Goal: Information Seeking & Learning: Learn about a topic

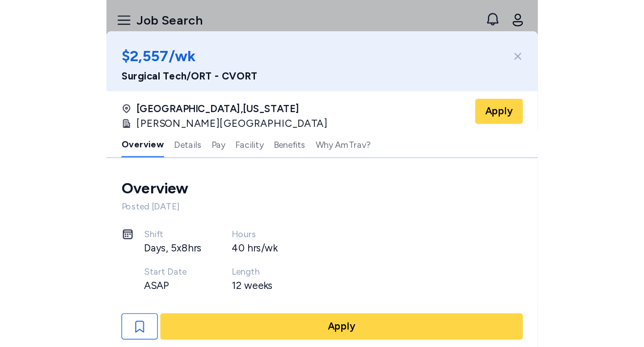
scroll to position [336, 0]
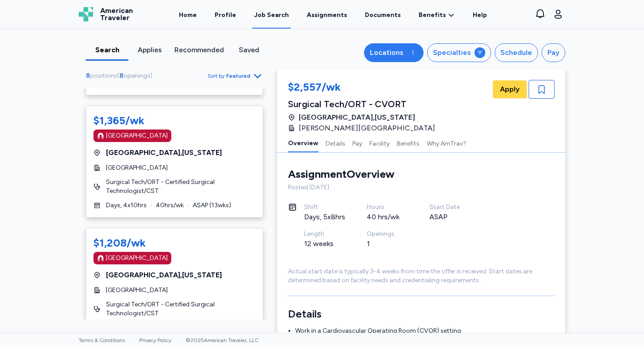
click at [308, 52] on div "Locations" at bounding box center [387, 52] width 34 height 11
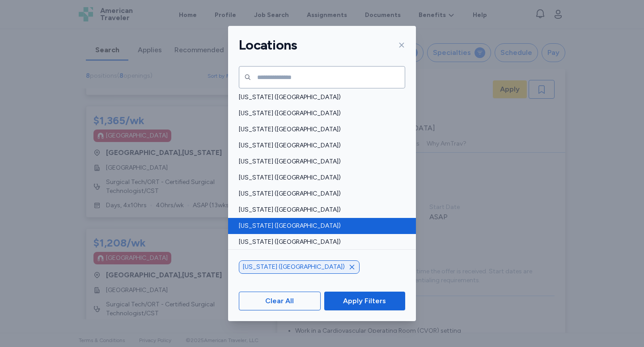
scroll to position [36, 0]
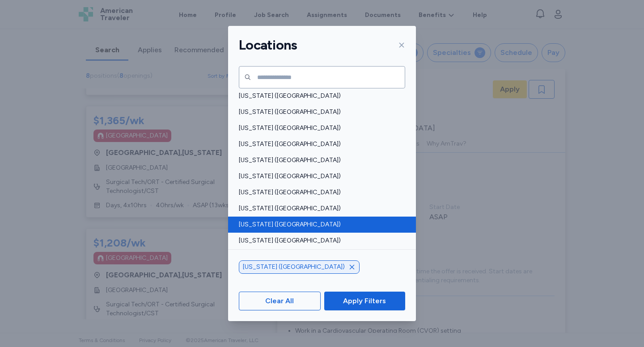
click at [308, 218] on div "[US_STATE] ([GEOGRAPHIC_DATA])" at bounding box center [322, 225] width 188 height 16
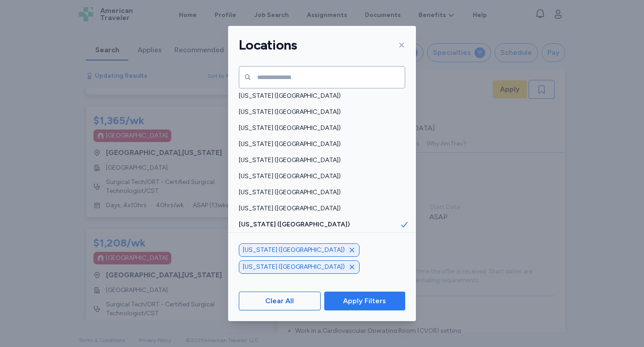
click at [308, 248] on span "Apply Filters" at bounding box center [364, 301] width 43 height 11
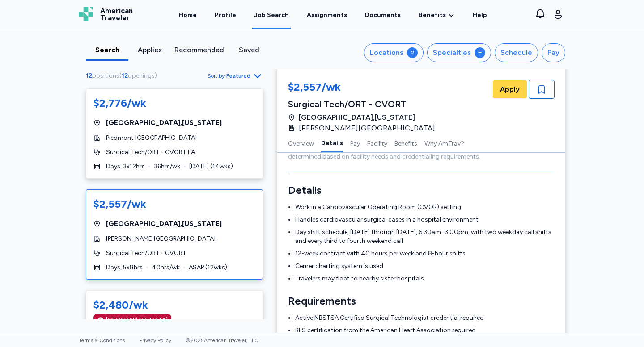
click at [185, 49] on div "Recommended" at bounding box center [199, 50] width 50 height 11
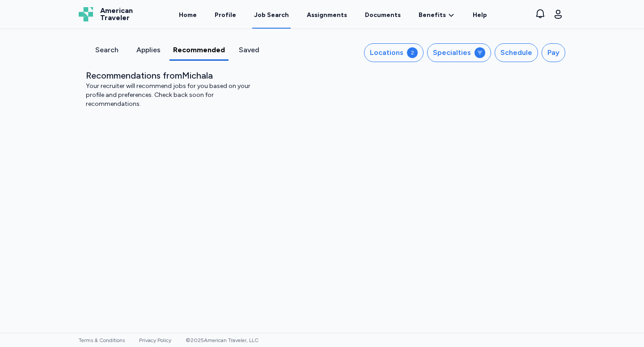
click at [155, 52] on div "Applies" at bounding box center [148, 50] width 34 height 11
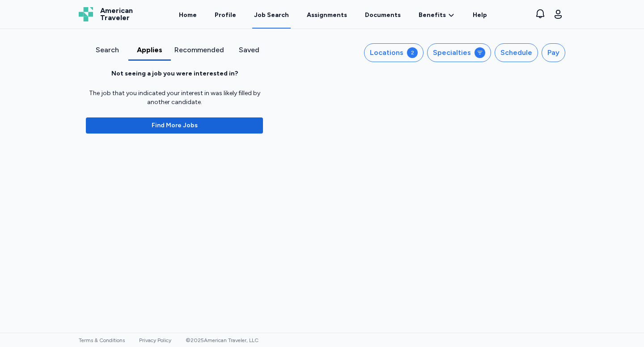
click at [155, 52] on div "Applies" at bounding box center [149, 50] width 35 height 11
click at [308, 59] on button "Locations 2" at bounding box center [393, 52] width 59 height 19
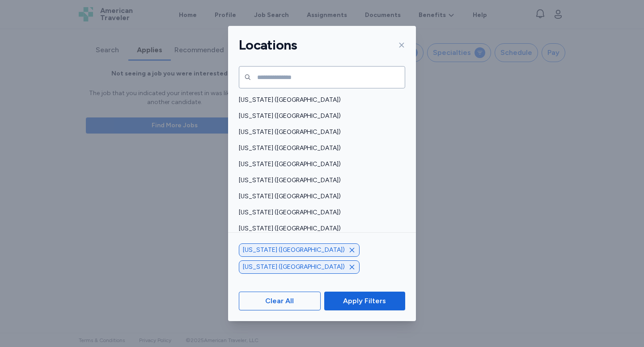
click at [308, 238] on div "[US_STATE] ([GEOGRAPHIC_DATA])" at bounding box center [322, 245] width 188 height 16
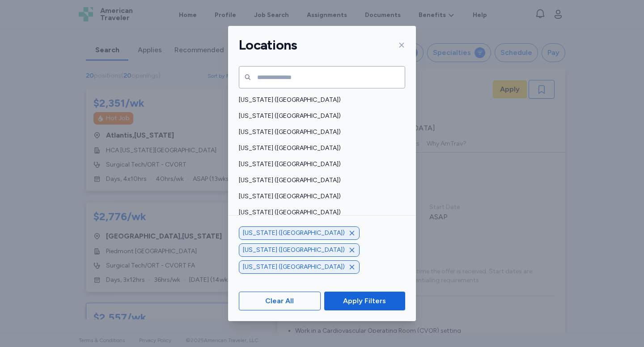
click at [308, 237] on icon "button" at bounding box center [351, 233] width 7 height 7
click at [308, 248] on icon "button" at bounding box center [352, 250] width 4 height 4
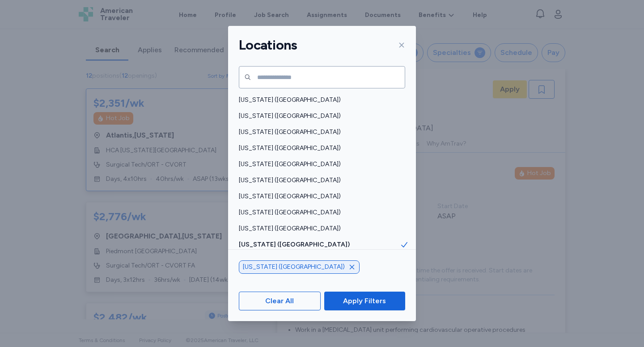
click at [308, 248] on button "Apply Filters" at bounding box center [364, 301] width 81 height 19
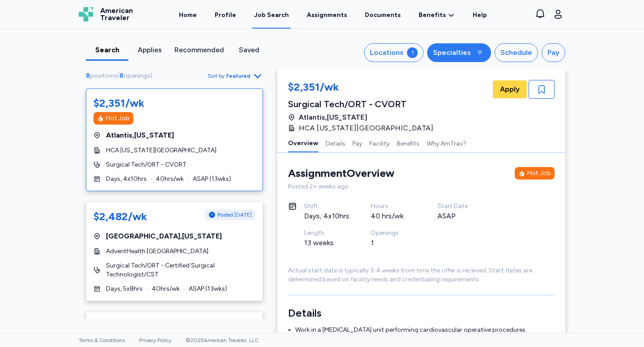
click at [308, 54] on icon "button" at bounding box center [479, 52] width 7 height 7
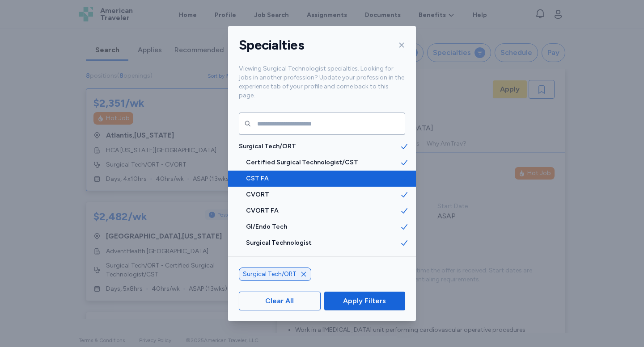
click at [308, 174] on span "CST FA" at bounding box center [323, 178] width 154 height 9
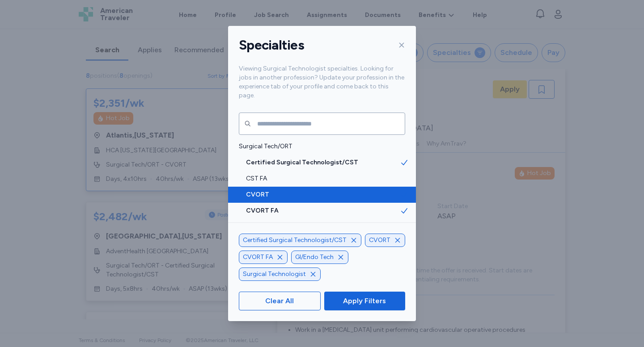
click at [308, 190] on span "CVORT" at bounding box center [323, 194] width 154 height 9
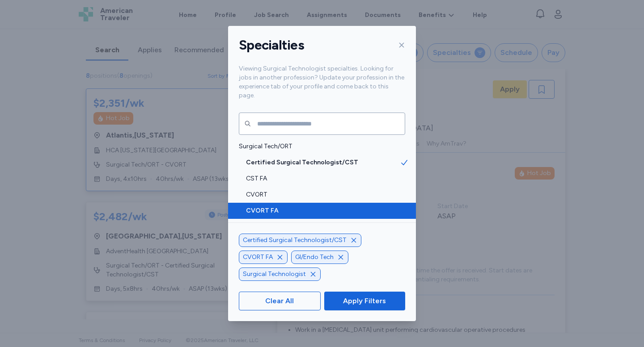
click at [308, 207] on span "CVORT FA" at bounding box center [323, 211] width 154 height 9
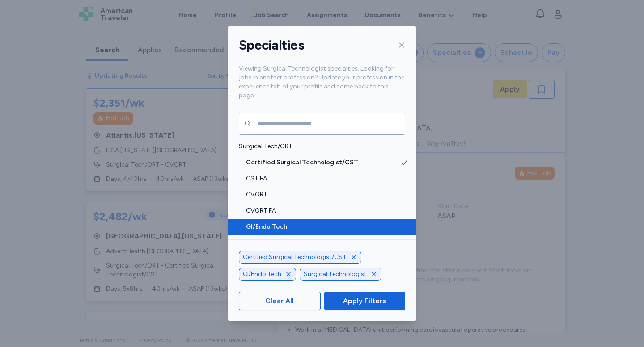
click at [308, 223] on span "GI/Endo Tech" at bounding box center [323, 227] width 154 height 9
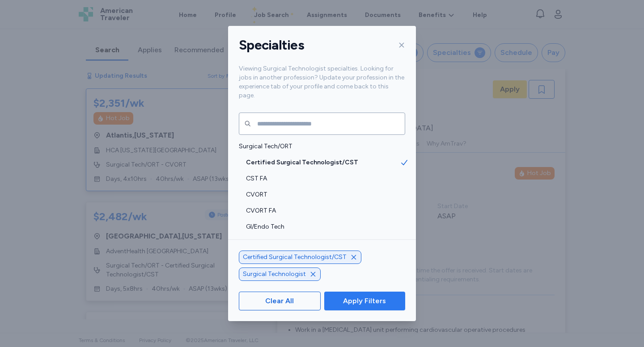
scroll to position [13, 0]
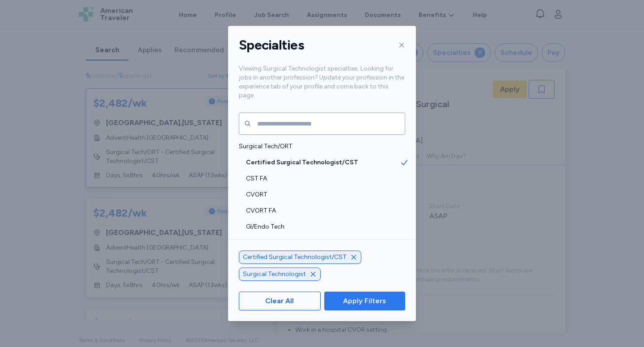
click at [308, 248] on span "Apply Filters" at bounding box center [364, 301] width 43 height 11
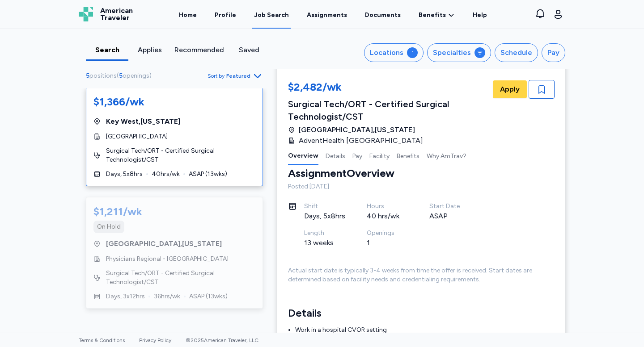
scroll to position [0, 0]
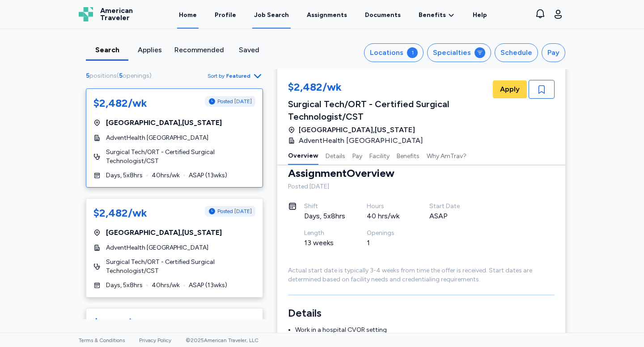
click at [199, 19] on link "Home" at bounding box center [187, 15] width 21 height 28
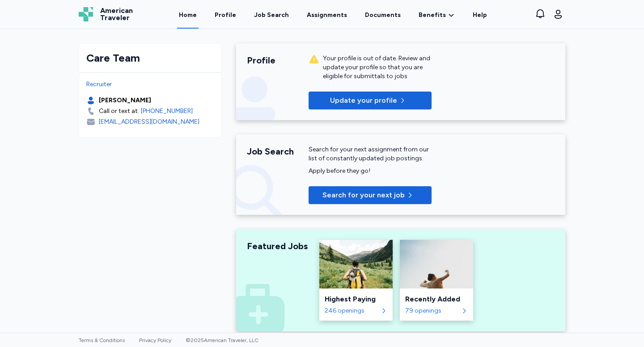
click at [198, 18] on link "Home" at bounding box center [187, 15] width 21 height 28
click at [629, 67] on div "Care Team Recruiter [PERSON_NAME] Call or text at: [PHONE_NUMBER] [EMAIL_ADDRES…" at bounding box center [322, 181] width 644 height 304
